Goal: Information Seeking & Learning: Understand process/instructions

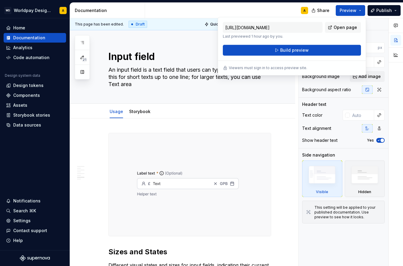
scroll to position [1198, 0]
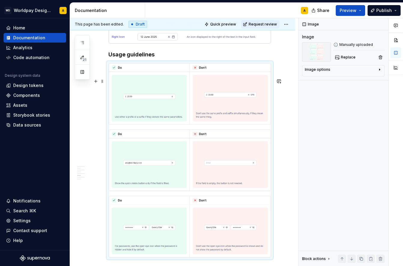
click at [194, 142] on img at bounding box center [190, 160] width 162 height 195
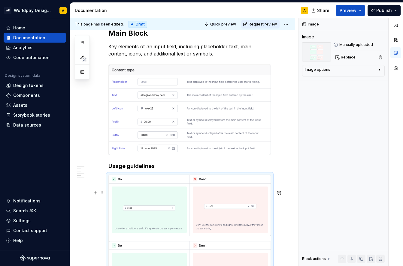
scroll to position [1108, 0]
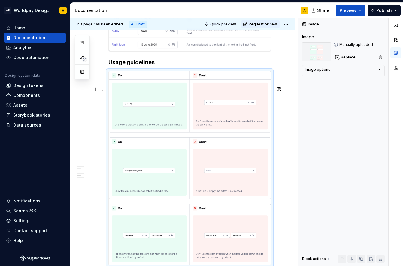
click at [196, 136] on img at bounding box center [190, 168] width 162 height 195
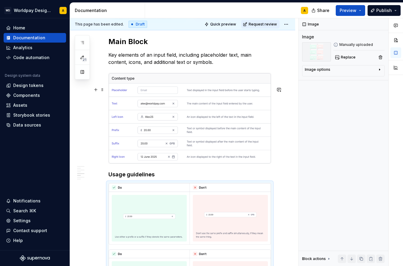
scroll to position [990, 0]
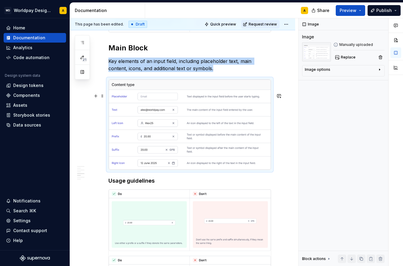
click at [202, 134] on img at bounding box center [190, 125] width 162 height 90
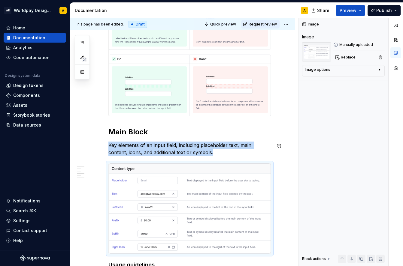
scroll to position [904, 0]
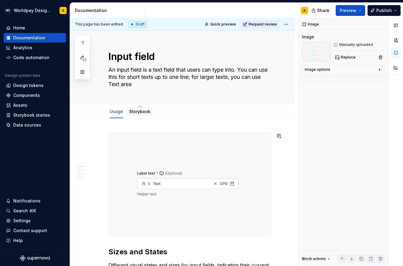
scroll to position [0, 0]
click at [138, 114] on link "Storybook" at bounding box center [139, 111] width 21 height 5
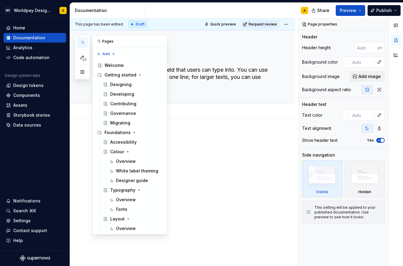
click at [81, 43] on icon "button" at bounding box center [82, 42] width 5 height 5
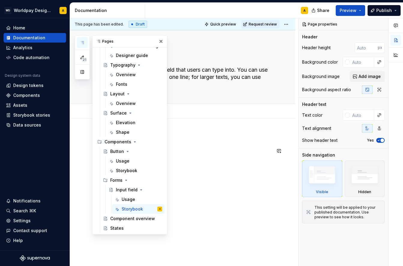
scroll to position [125, 0]
click at [126, 162] on div "Usage" at bounding box center [123, 161] width 14 height 6
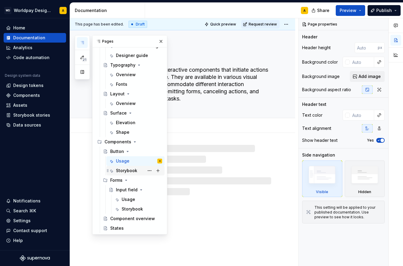
click at [124, 169] on div "Storybook" at bounding box center [126, 171] width 21 height 6
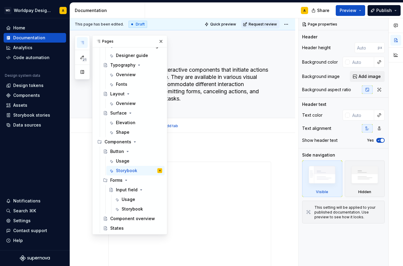
click at [192, 128] on div "Usage Storybook Add tab" at bounding box center [190, 126] width 170 height 13
click at [161, 40] on button "button" at bounding box center [161, 41] width 8 height 8
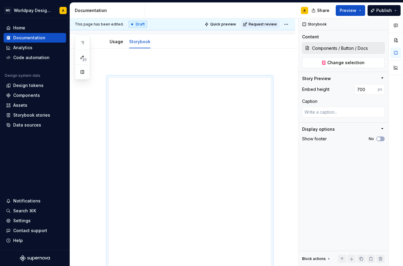
scroll to position [90, 0]
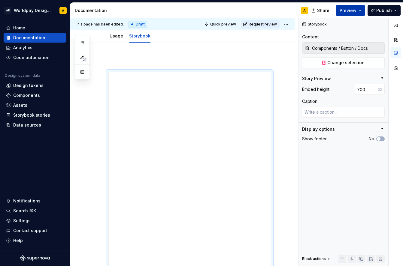
click at [345, 11] on span "Preview" at bounding box center [348, 11] width 17 height 6
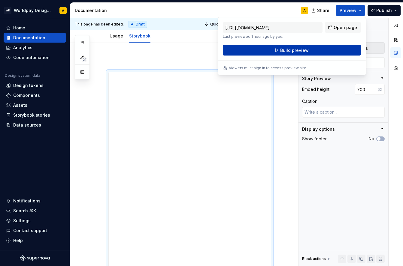
click at [300, 50] on span "Build preview" at bounding box center [294, 50] width 29 height 6
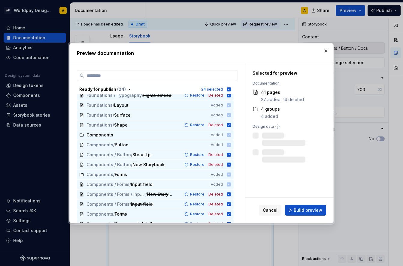
scroll to position [99, 0]
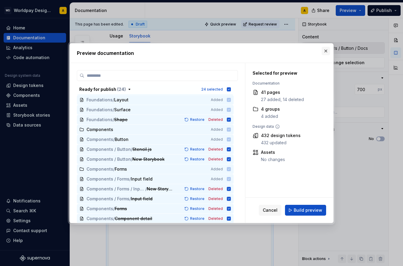
click at [324, 51] on button "button" at bounding box center [326, 51] width 8 height 8
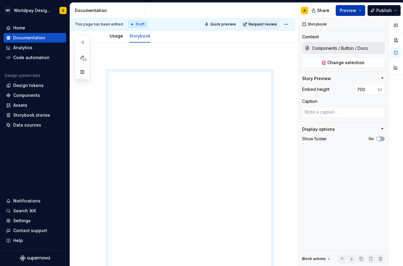
click at [347, 11] on span "Preview" at bounding box center [348, 11] width 17 height 6
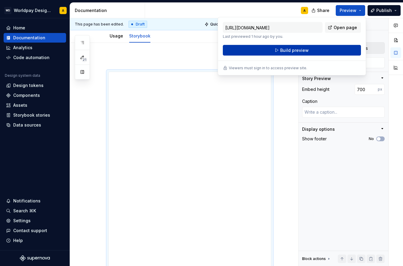
click at [296, 49] on span "Build preview" at bounding box center [294, 50] width 29 height 6
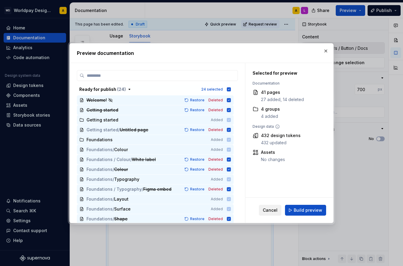
click at [271, 210] on span "Cancel" at bounding box center [270, 211] width 15 height 6
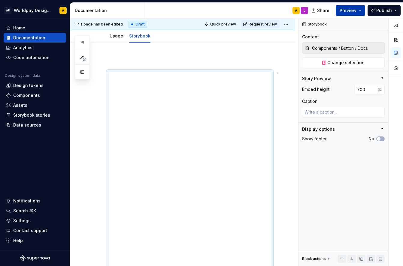
click at [347, 11] on span "Preview" at bounding box center [348, 11] width 17 height 6
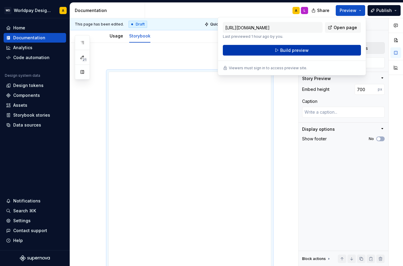
click at [292, 50] on span "Build preview" at bounding box center [294, 50] width 29 height 6
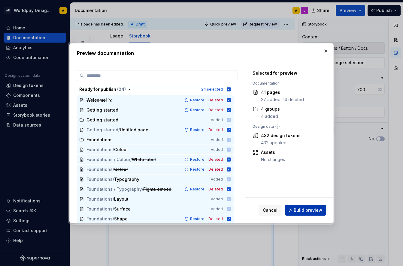
click at [295, 208] on button "Build preview" at bounding box center [305, 210] width 41 height 11
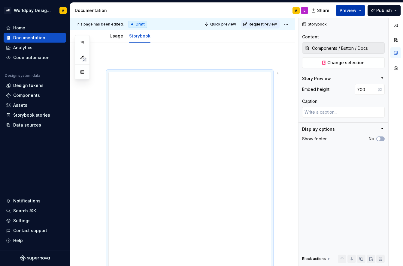
click at [354, 7] on button "Preview" at bounding box center [350, 10] width 29 height 11
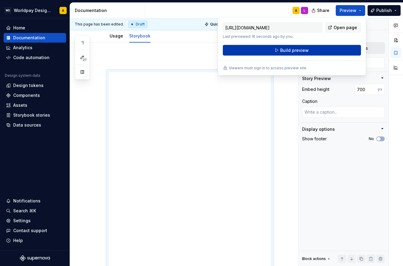
click at [322, 48] on button "Build preview" at bounding box center [292, 50] width 138 height 11
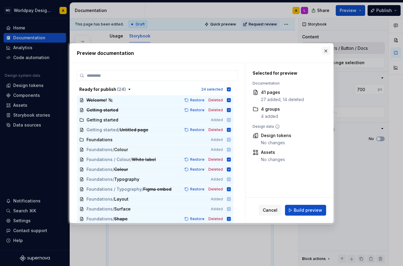
click at [324, 50] on button "button" at bounding box center [326, 51] width 8 height 8
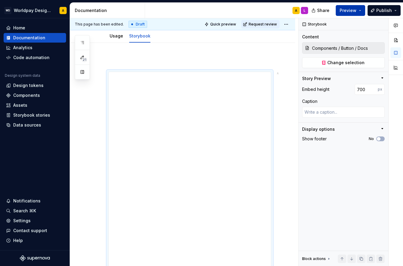
click at [356, 12] on span "Preview" at bounding box center [348, 11] width 17 height 6
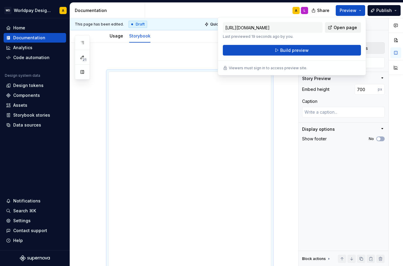
click at [344, 26] on span "Open page" at bounding box center [345, 28] width 23 height 6
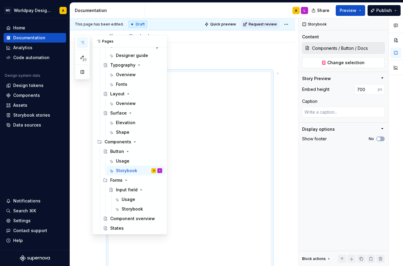
click at [82, 39] on button "button" at bounding box center [82, 42] width 11 height 11
click at [130, 208] on div "Storybook" at bounding box center [132, 209] width 21 height 6
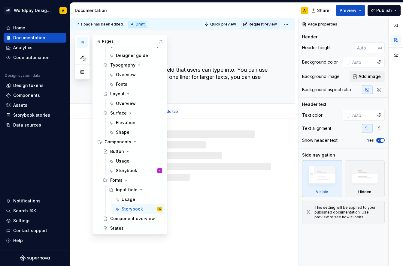
click at [205, 85] on textarea "An input field is a text field that users can type into. You can use this for s…" at bounding box center [188, 77] width 163 height 24
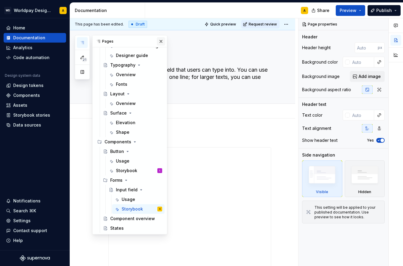
click at [159, 40] on button "button" at bounding box center [161, 41] width 8 height 8
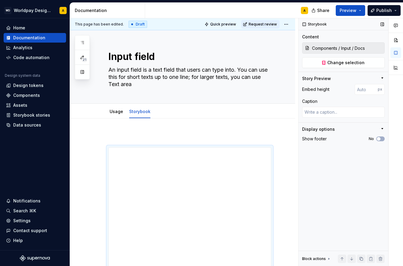
click at [339, 46] on input "Components / Input / Docs" at bounding box center [347, 48] width 75 height 11
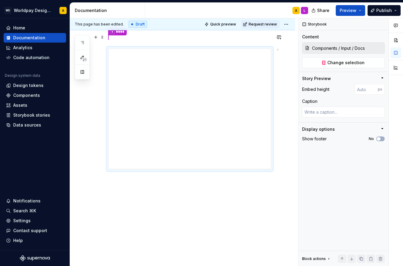
scroll to position [111, 0]
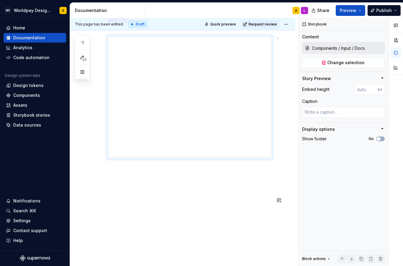
drag, startPoint x: 191, startPoint y: 158, endPoint x: 195, endPoint y: 214, distance: 56.0
click at [195, 214] on div "* **** A" at bounding box center [182, 150] width 225 height 284
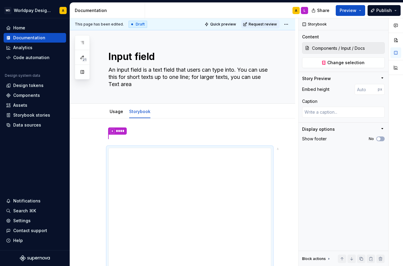
scroll to position [0, 0]
click at [112, 112] on link "Usage" at bounding box center [117, 111] width 14 height 5
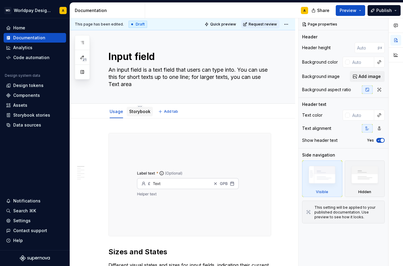
click at [133, 111] on link "Storybook" at bounding box center [139, 111] width 21 height 5
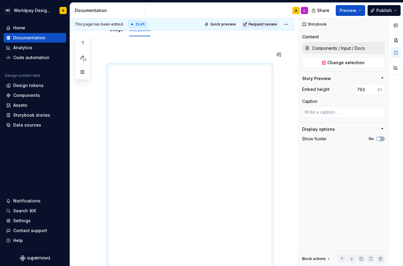
scroll to position [84, 0]
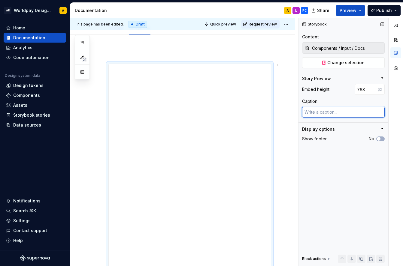
drag, startPoint x: 365, startPoint y: 113, endPoint x: 375, endPoint y: 148, distance: 36.4
click at [375, 148] on div "Storybook Content Components / Input / Docs Change selection Story Preview Embe…" at bounding box center [344, 142] width 90 height 248
click at [317, 88] on div "Embed height" at bounding box center [315, 89] width 27 height 6
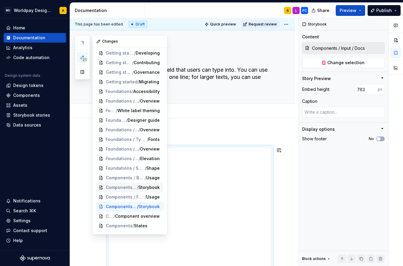
scroll to position [32, 0]
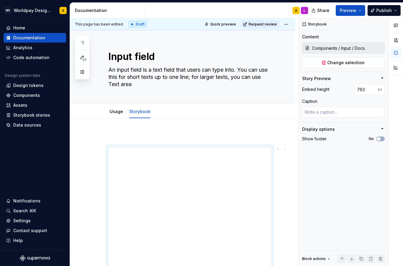
type textarea "*"
